Goal: Task Accomplishment & Management: Use online tool/utility

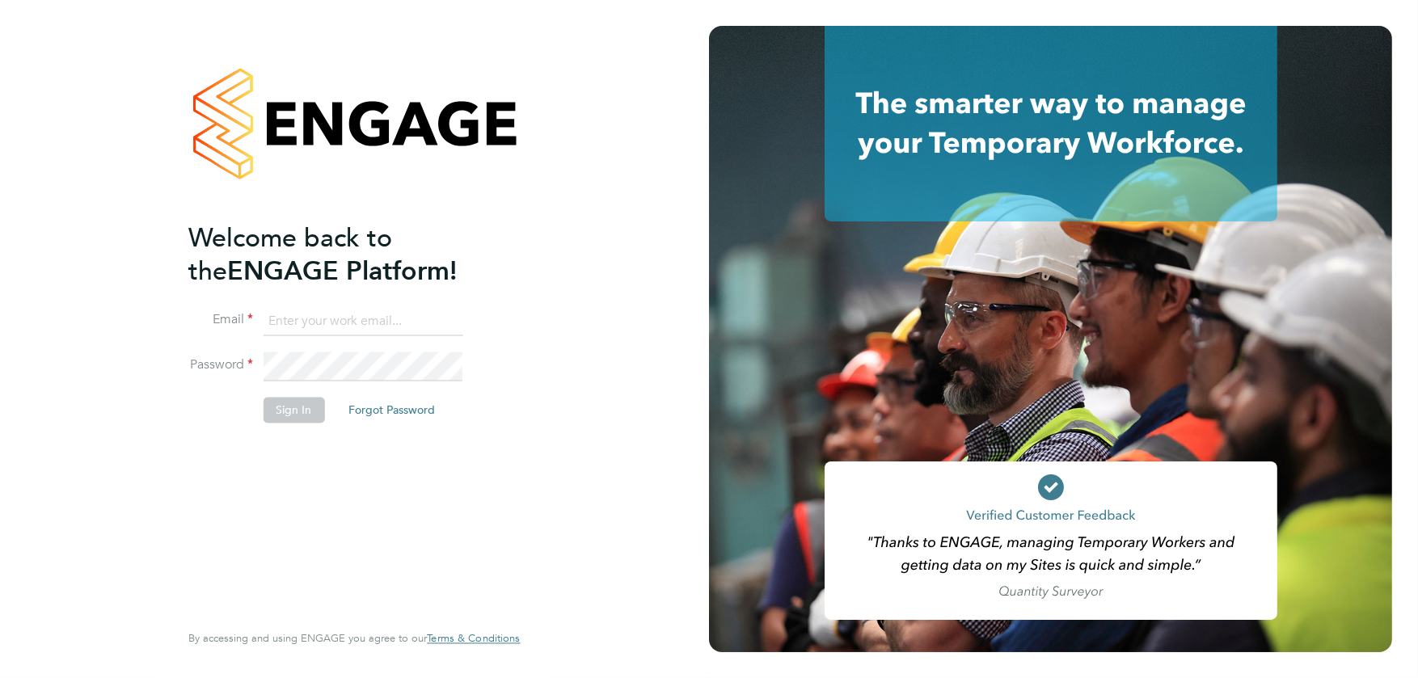
type input "David.ABrown@vistry.co.uk"
click at [286, 409] on button "Sign In" at bounding box center [293, 410] width 61 height 26
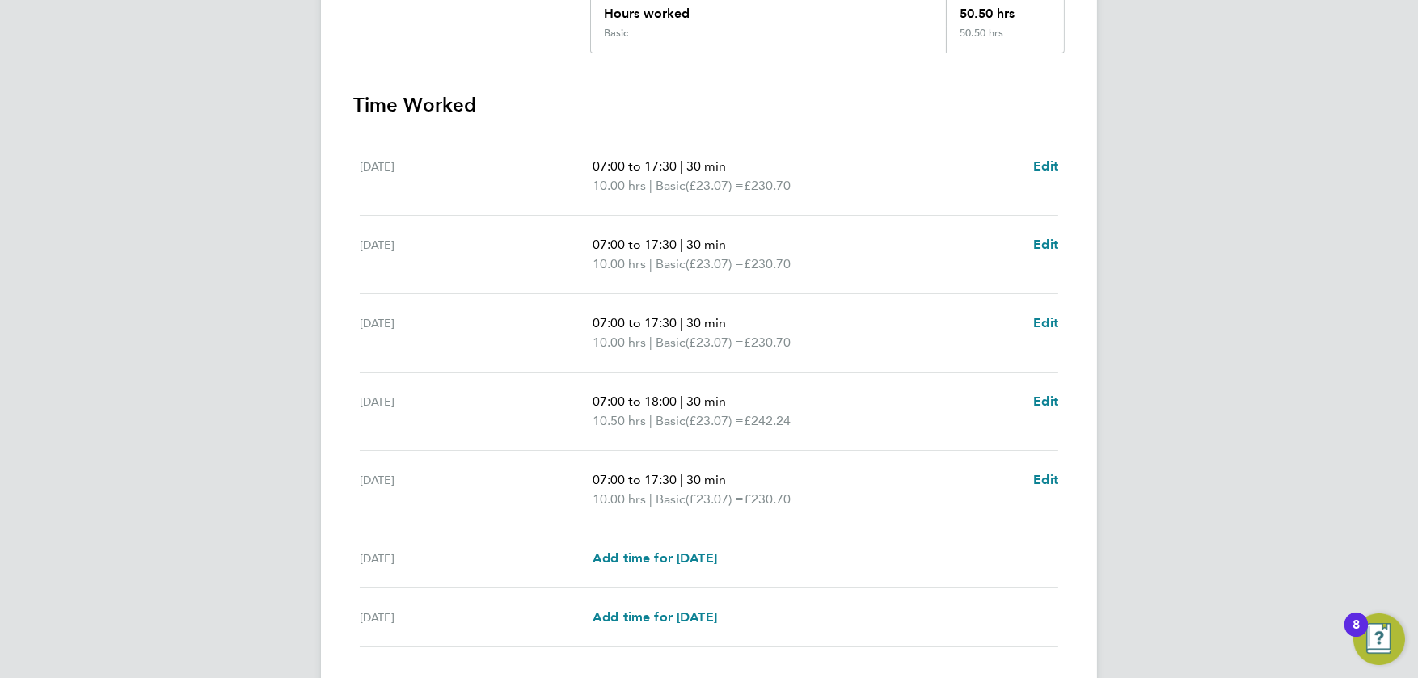
scroll to position [485, 0]
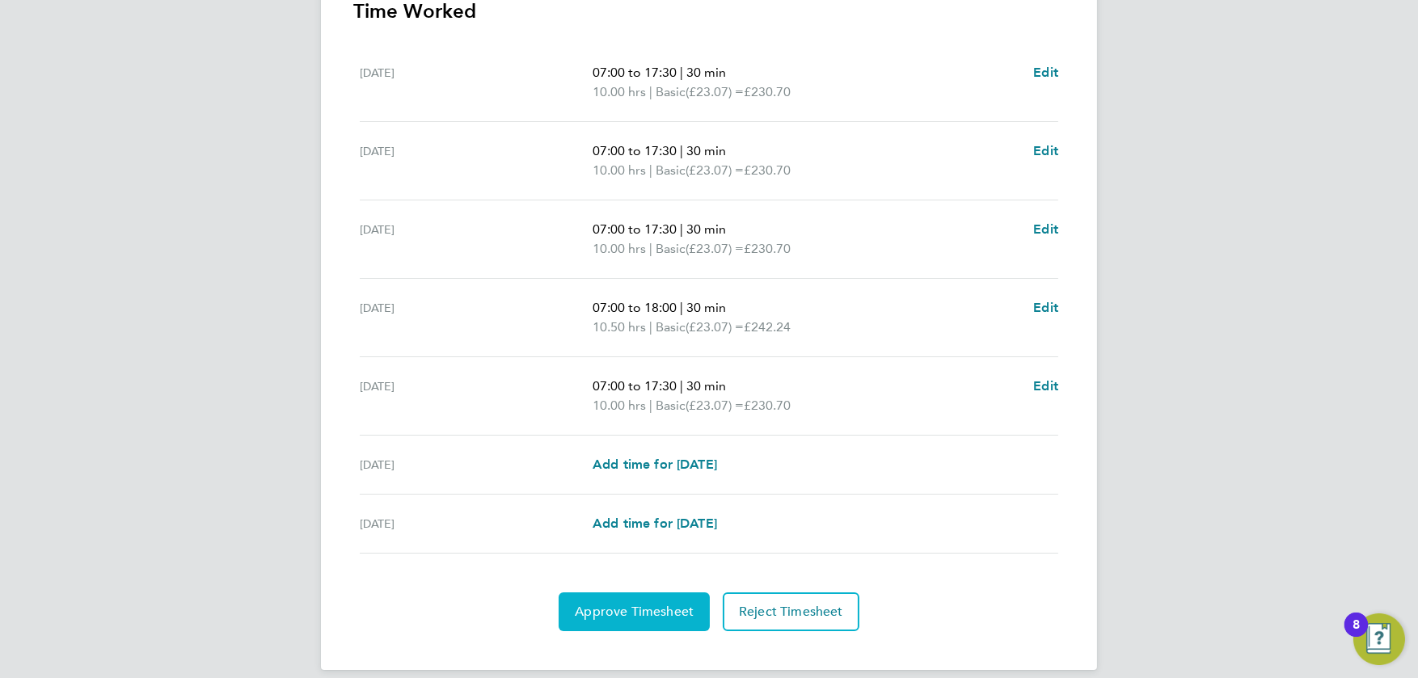
click at [611, 606] on span "Approve Timesheet" at bounding box center [634, 612] width 119 height 16
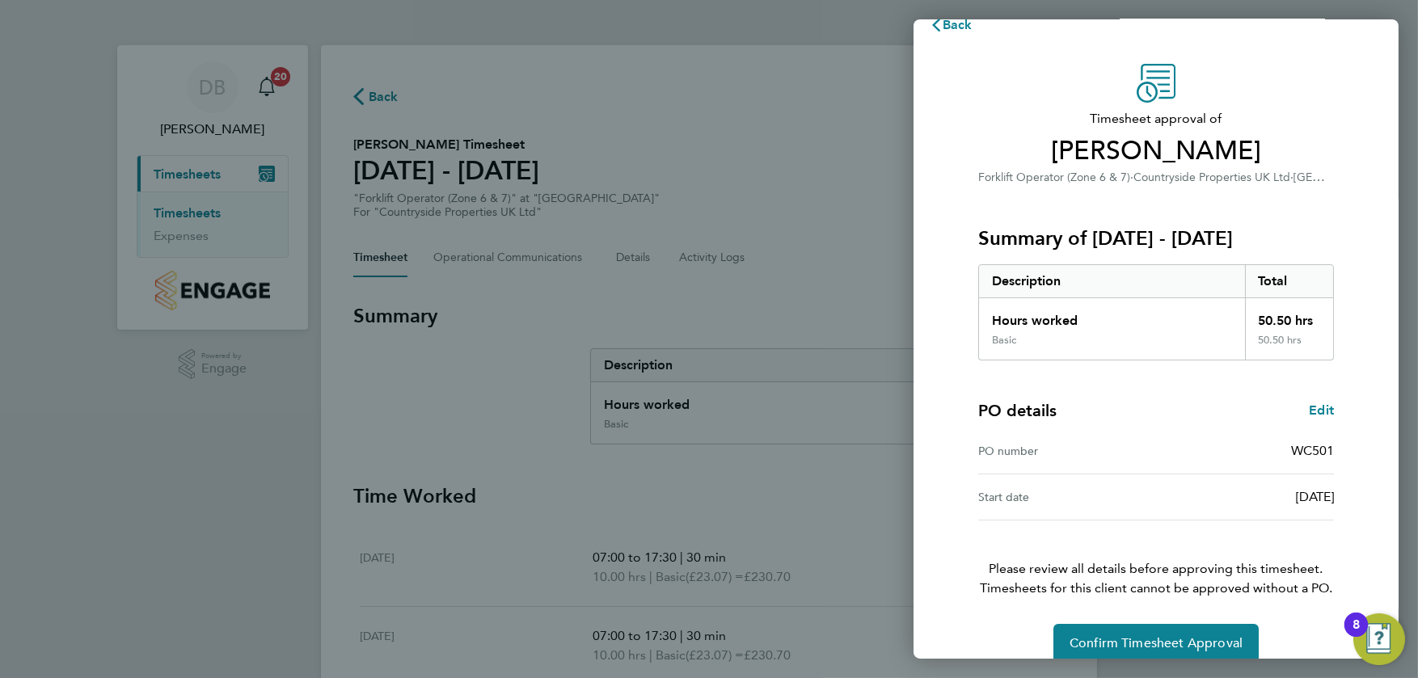
scroll to position [49, 0]
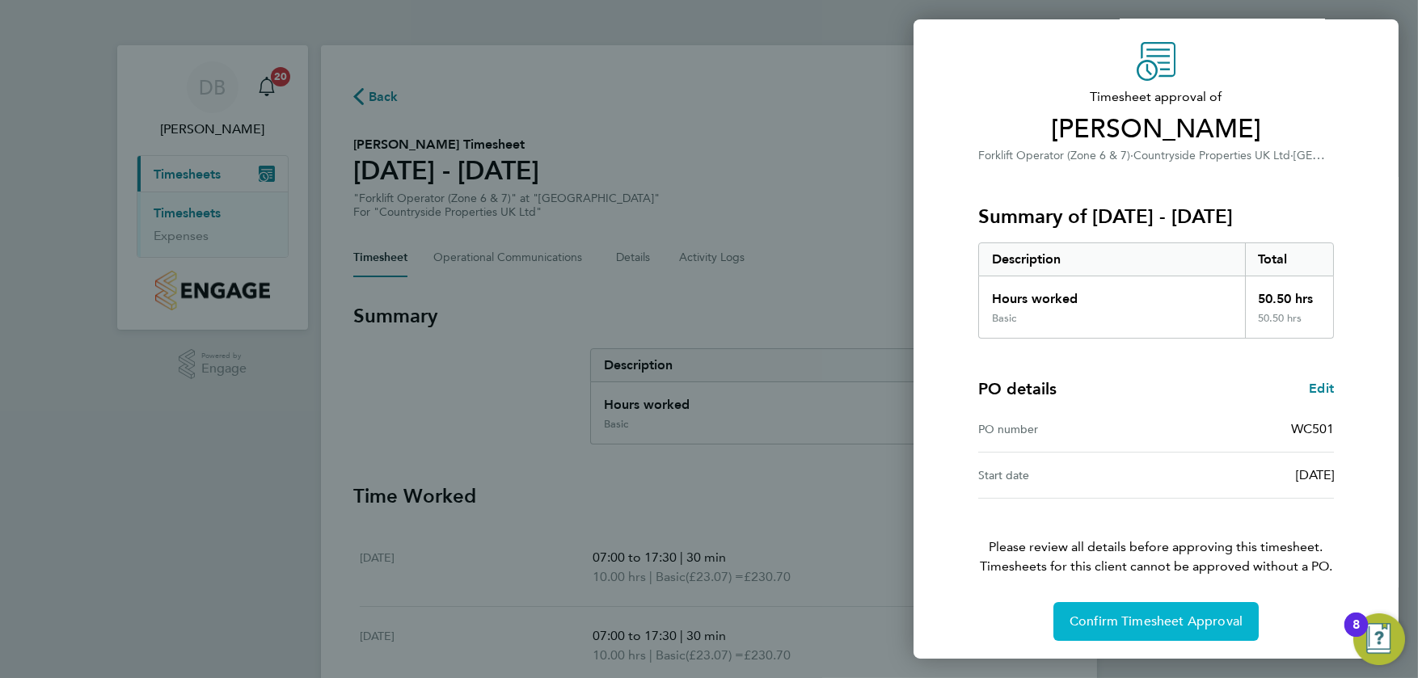
click at [1126, 622] on span "Confirm Timesheet Approval" at bounding box center [1156, 622] width 173 height 16
